Goal: Task Accomplishment & Management: Complete application form

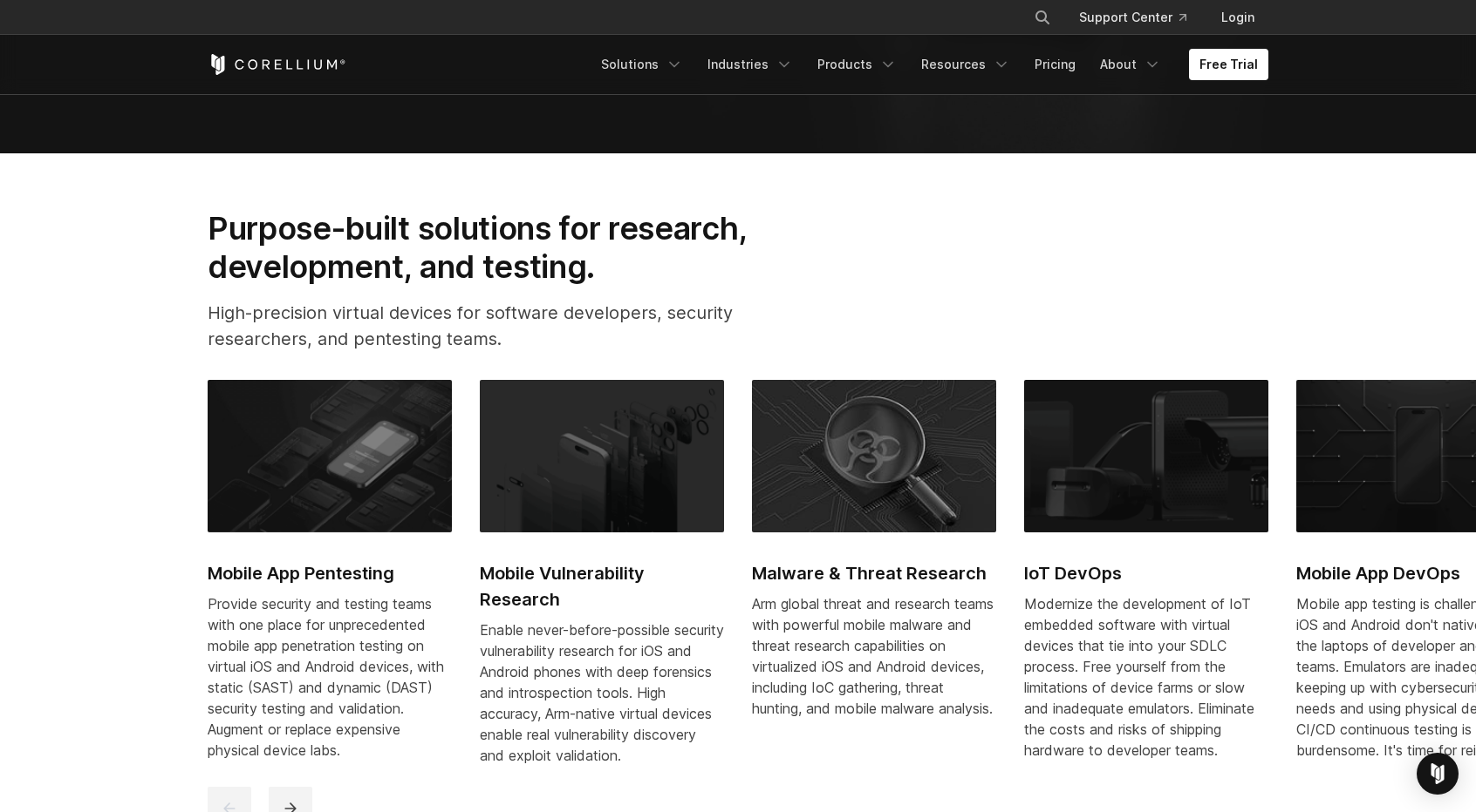
scroll to position [959, 0]
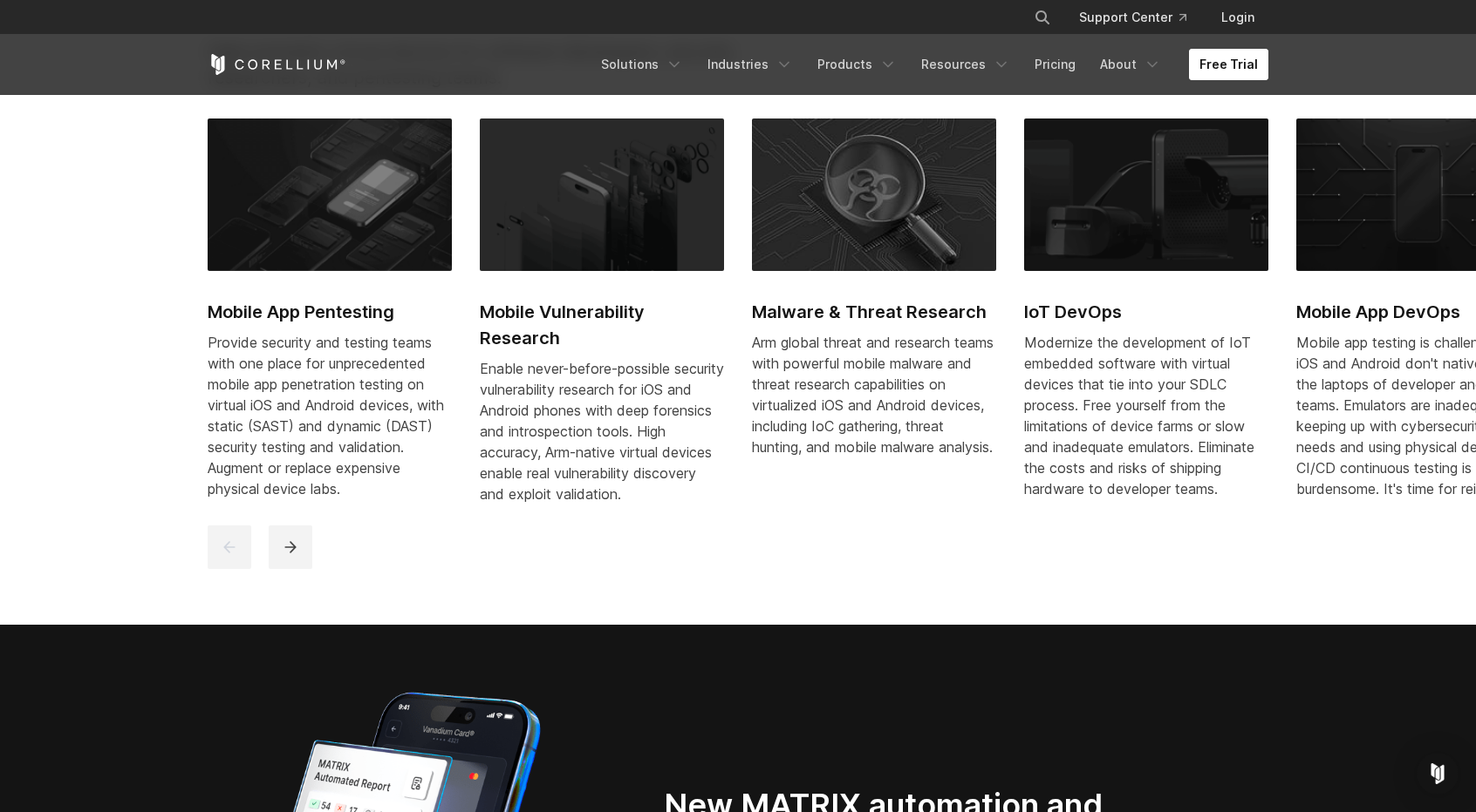
click at [1214, 56] on link "Free Trial" at bounding box center [1228, 64] width 79 height 31
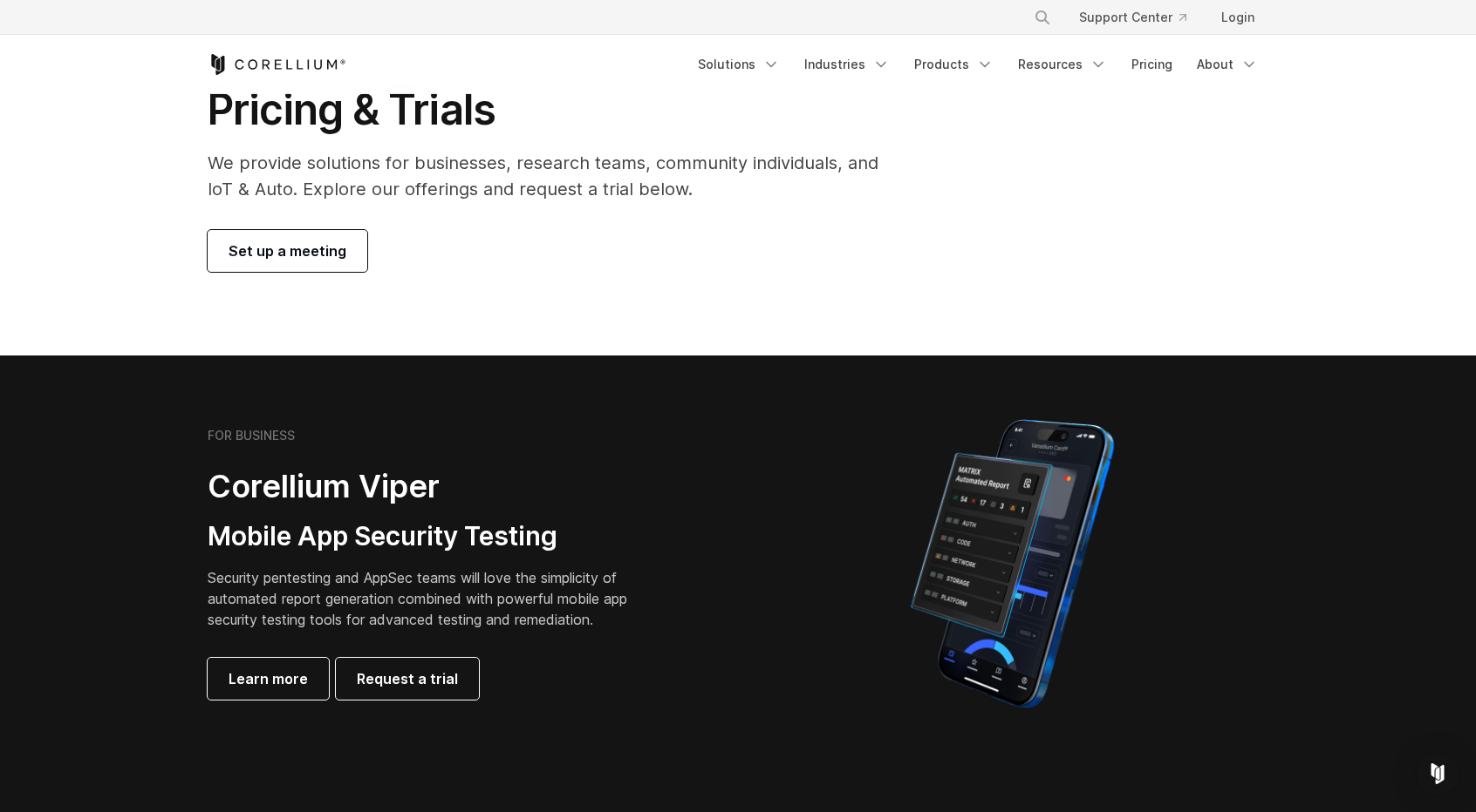
scroll to position [175, 0]
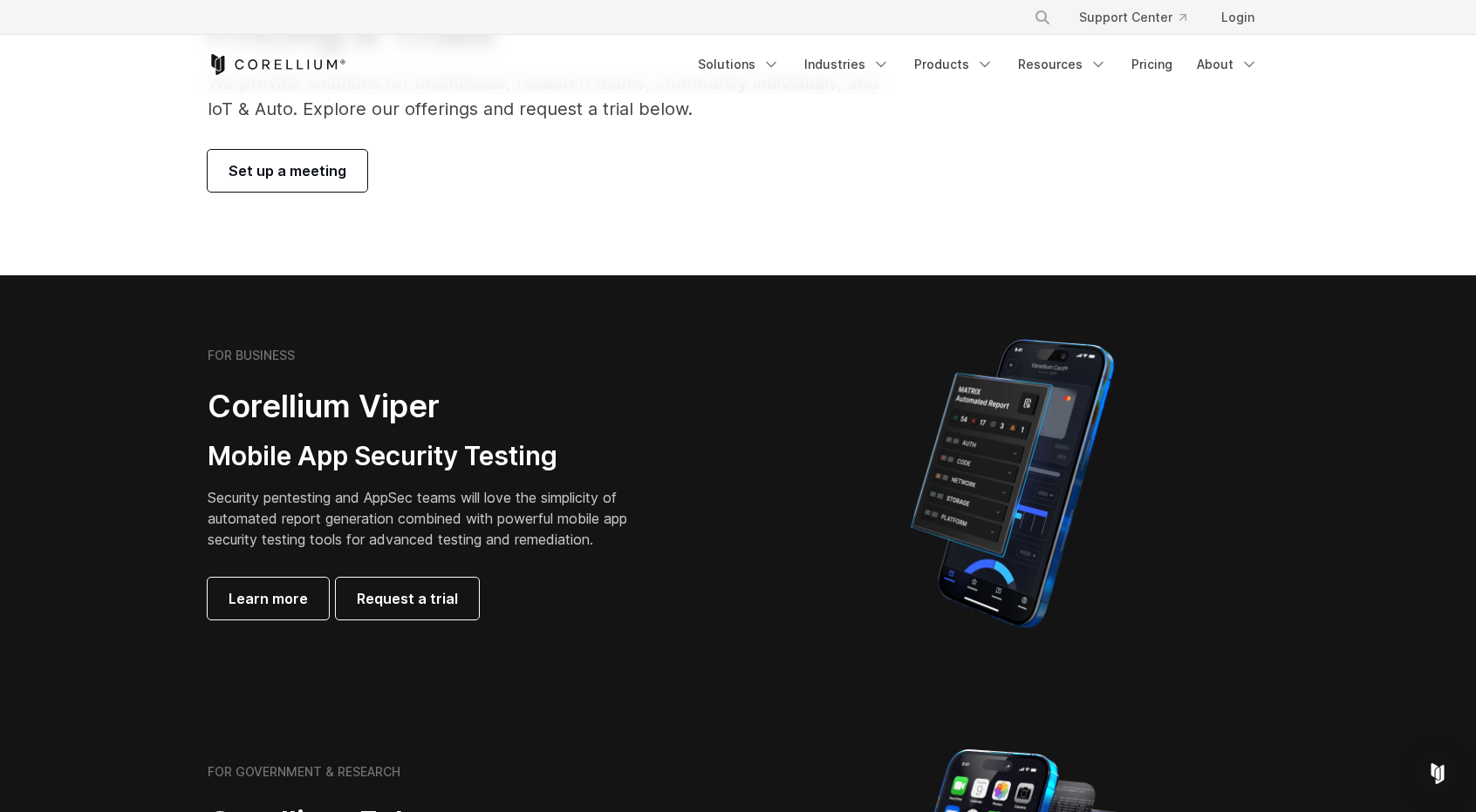
click at [419, 576] on div "FOR BUSINESS Corellium Viper Mobile App Security Testing Security pentesting an…" at bounding box center [452, 483] width 489 height 272
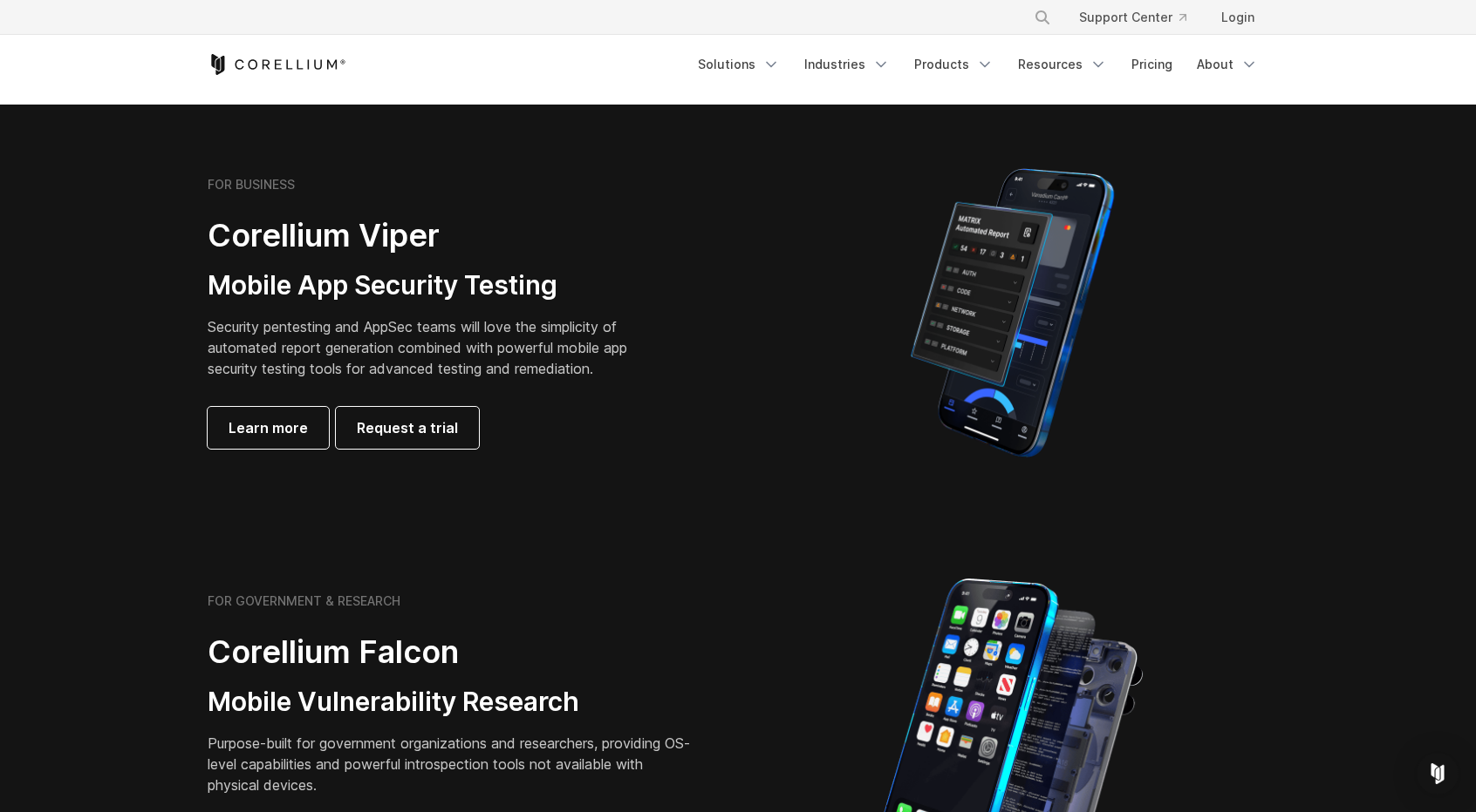
scroll to position [348, 0]
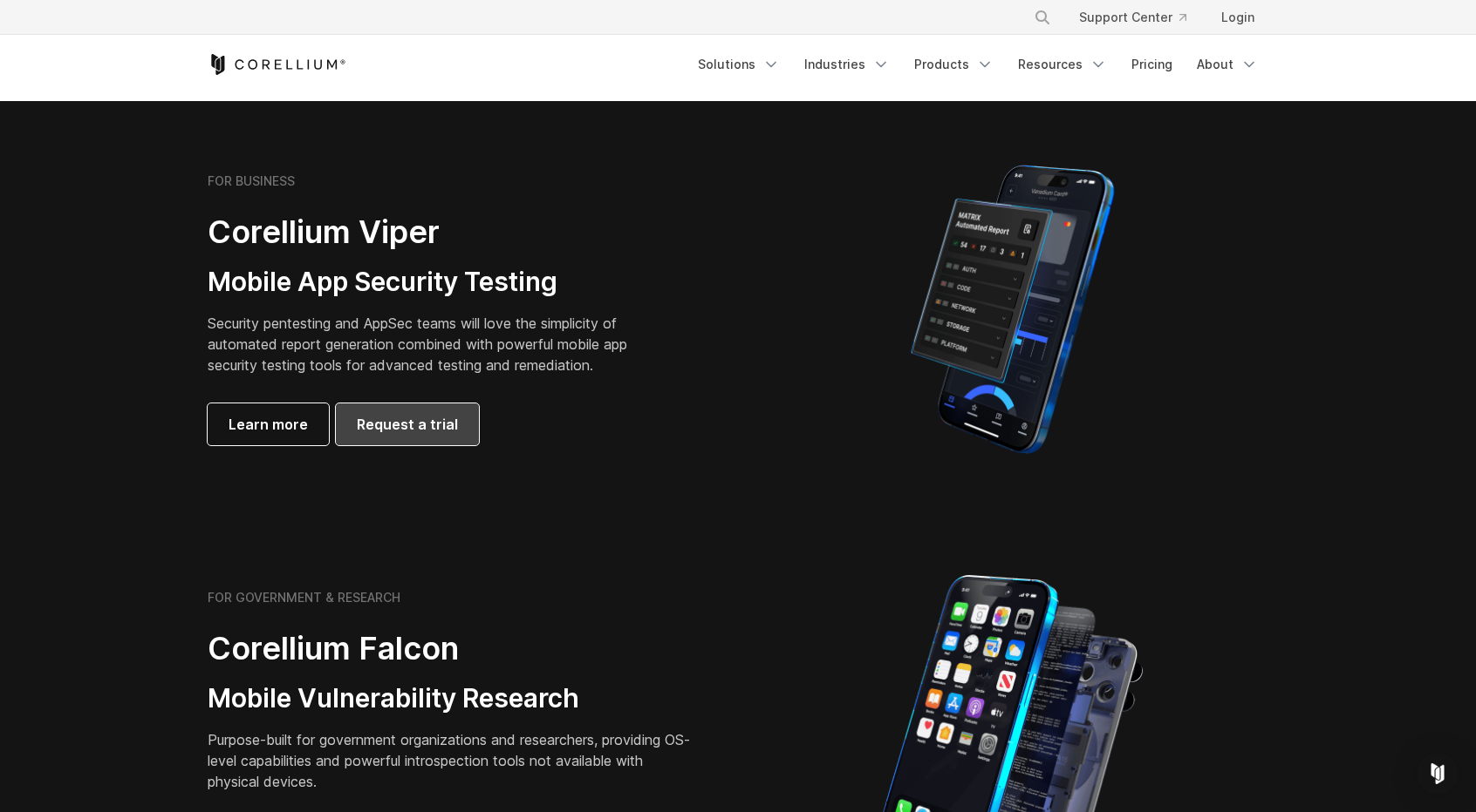
click at [424, 422] on span "Request a trial" at bounding box center [408, 425] width 101 height 21
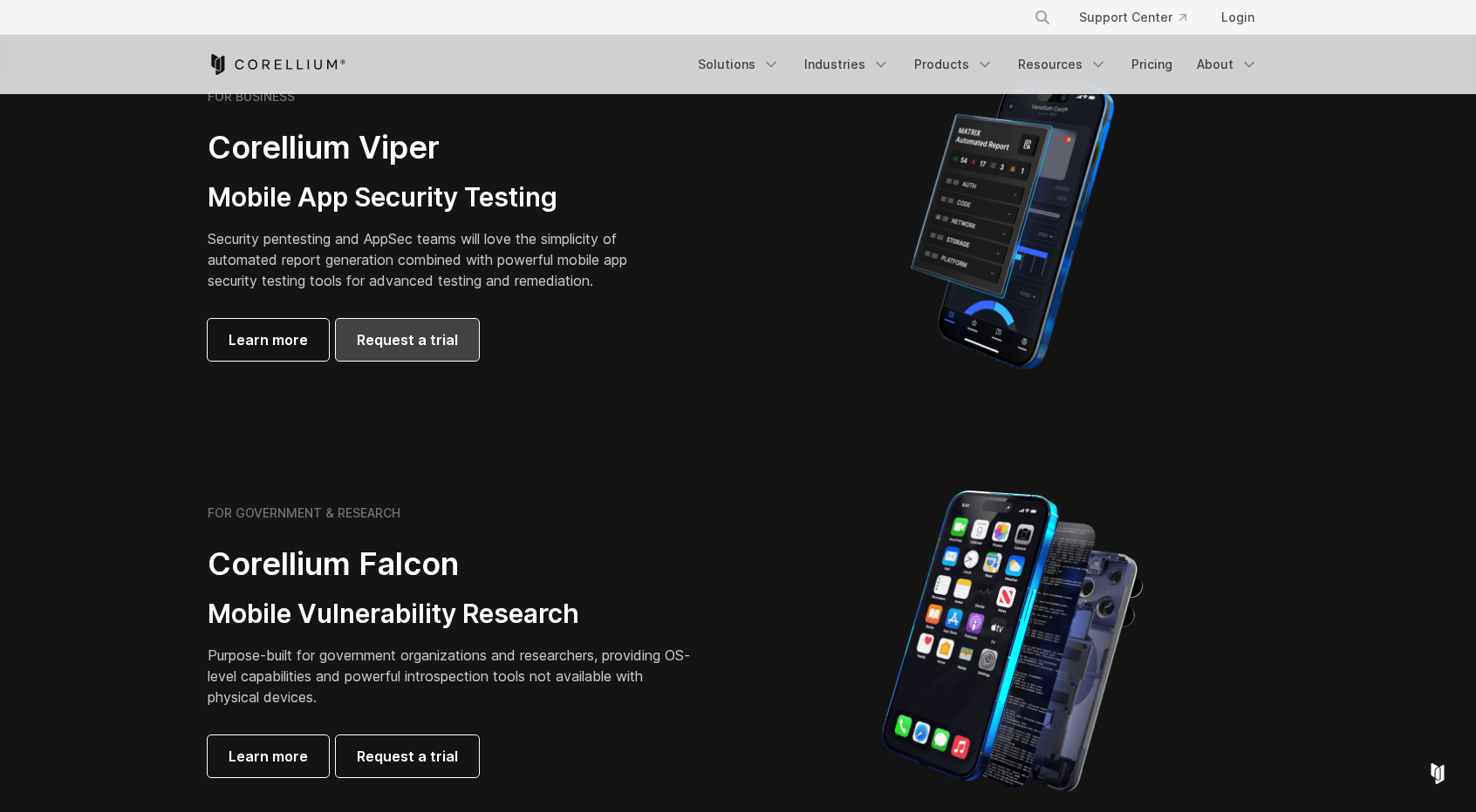
scroll to position [523, 0]
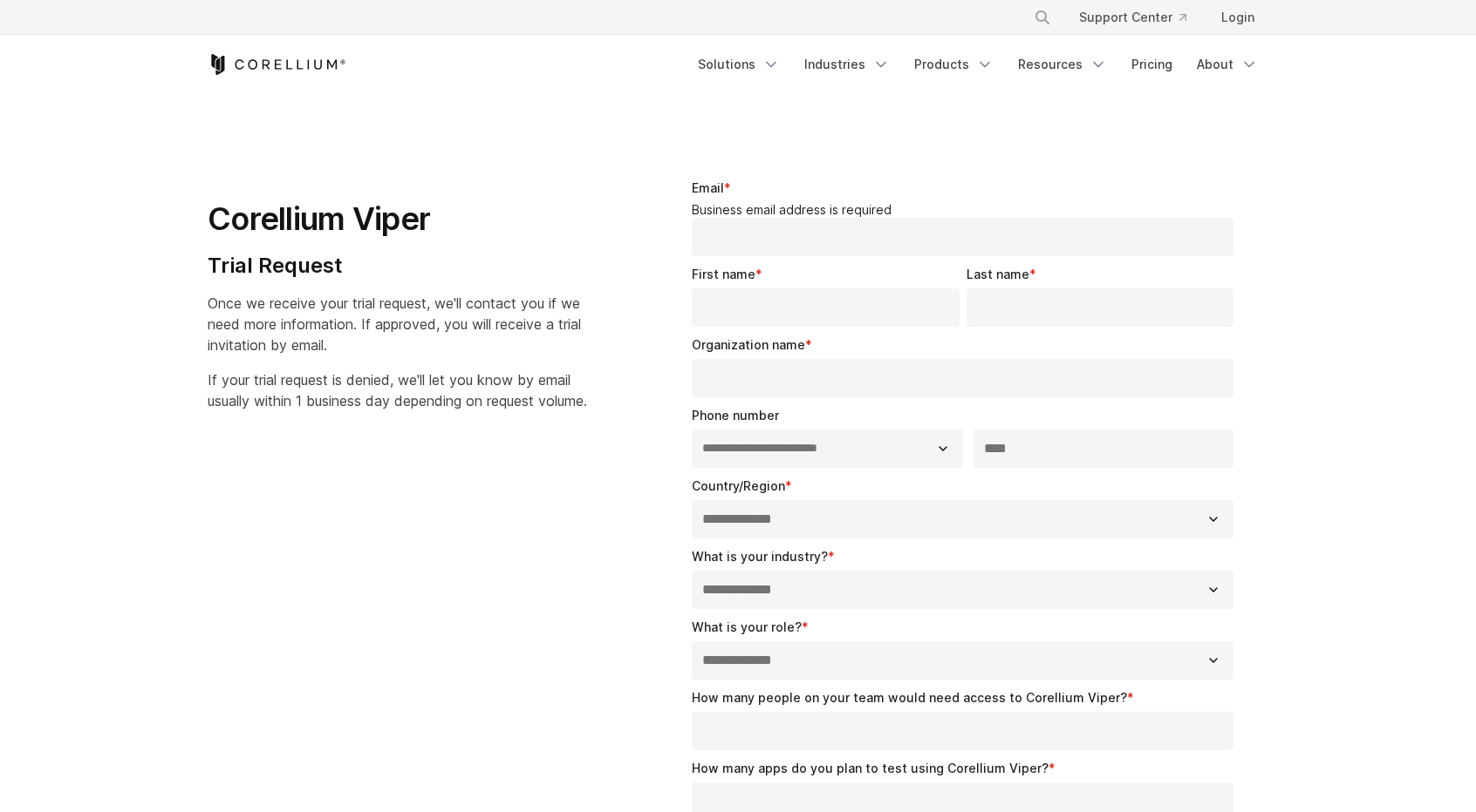
select select "**"
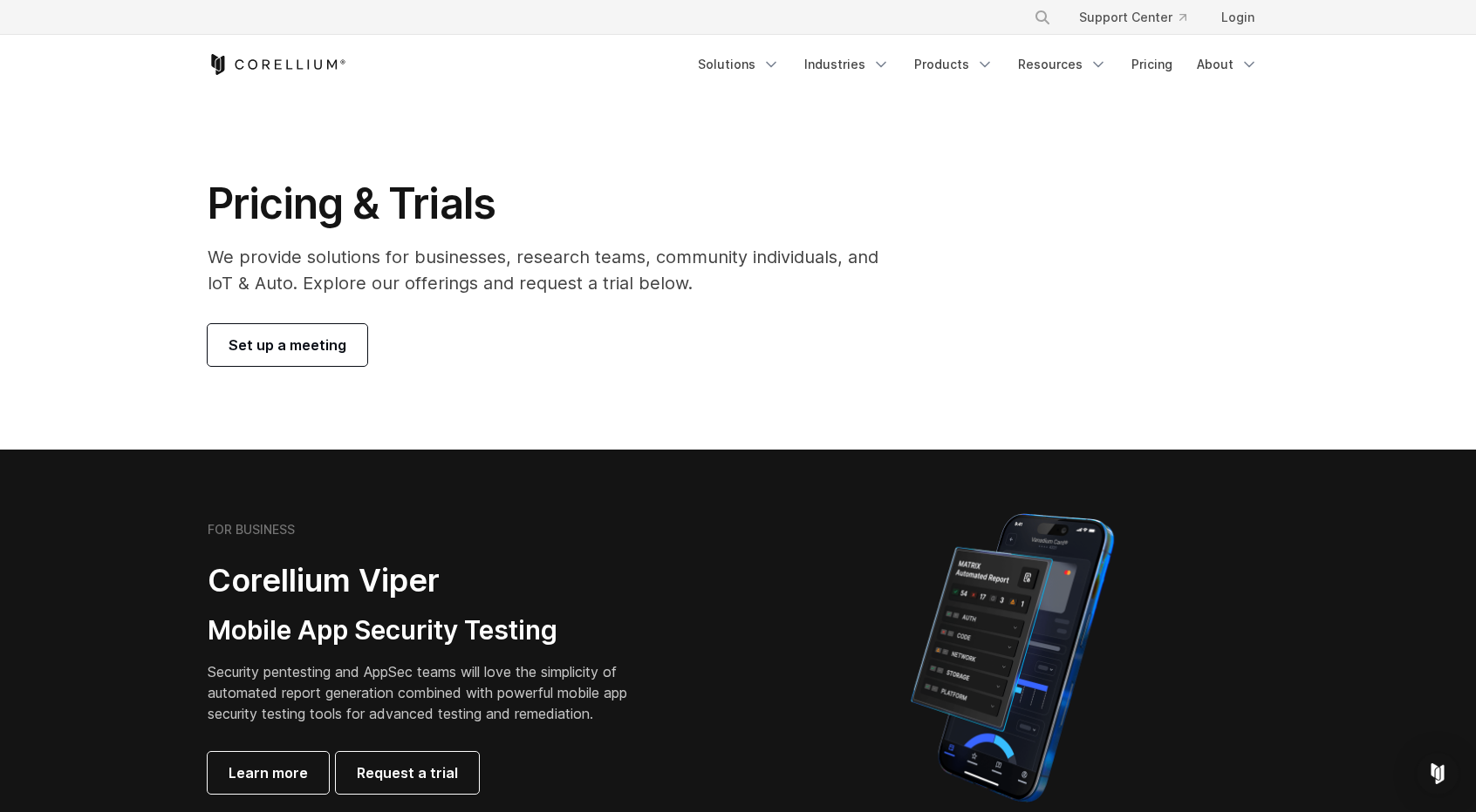
scroll to position [523, 0]
